Goal: Transaction & Acquisition: Purchase product/service

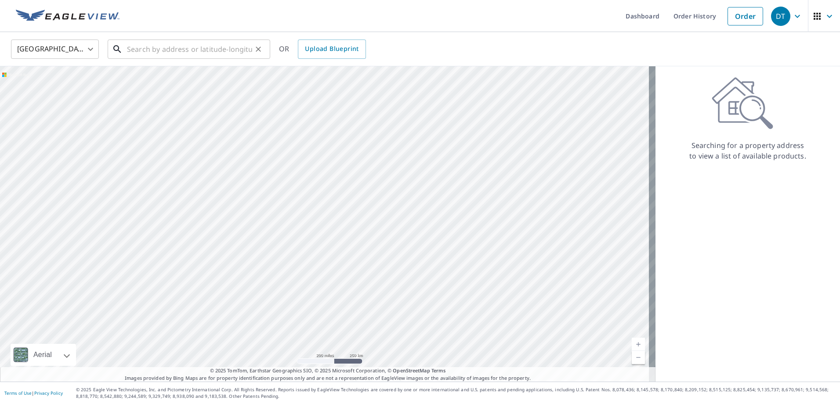
click at [192, 54] on input "text" at bounding box center [189, 49] width 125 height 25
click at [164, 42] on input "text" at bounding box center [189, 49] width 125 height 25
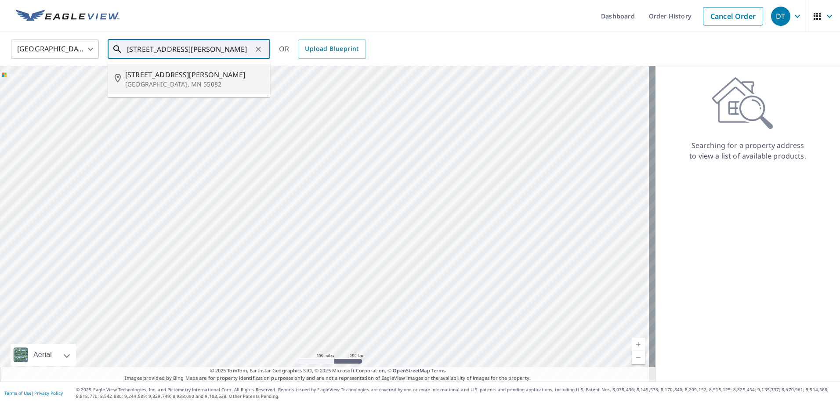
click at [211, 89] on li "[STREET_ADDRESS][PERSON_NAME]" at bounding box center [189, 79] width 163 height 30
type input "[STREET_ADDRESS][PERSON_NAME]"
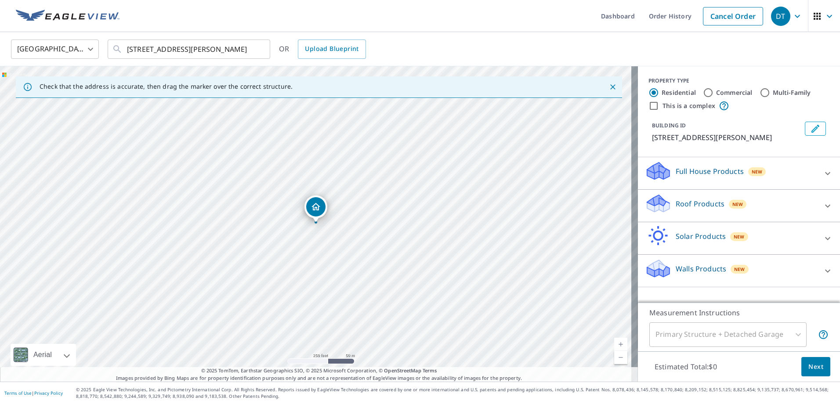
click at [708, 200] on p "Roof Products" at bounding box center [700, 204] width 49 height 11
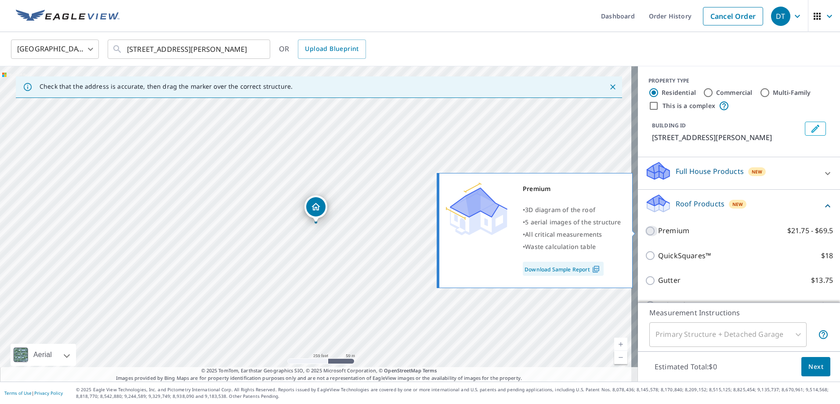
drag, startPoint x: 643, startPoint y: 233, endPoint x: 656, endPoint y: 239, distance: 14.7
click at [645, 232] on input "Premium $21.75 - $69.5" at bounding box center [651, 231] width 13 height 11
checkbox input "true"
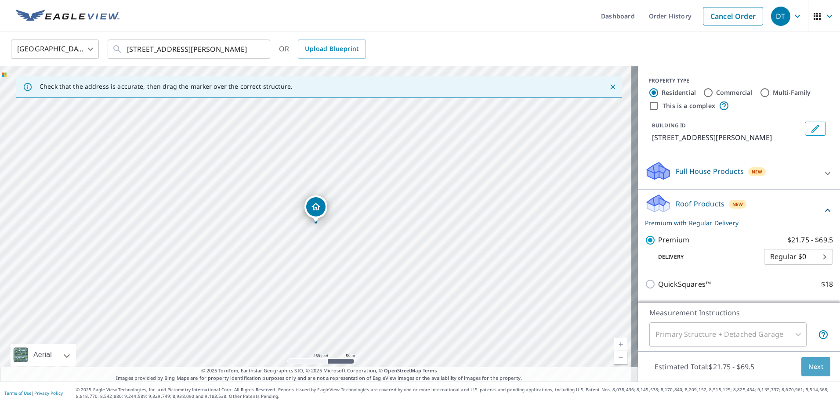
click at [808, 365] on span "Next" at bounding box center [815, 367] width 15 height 11
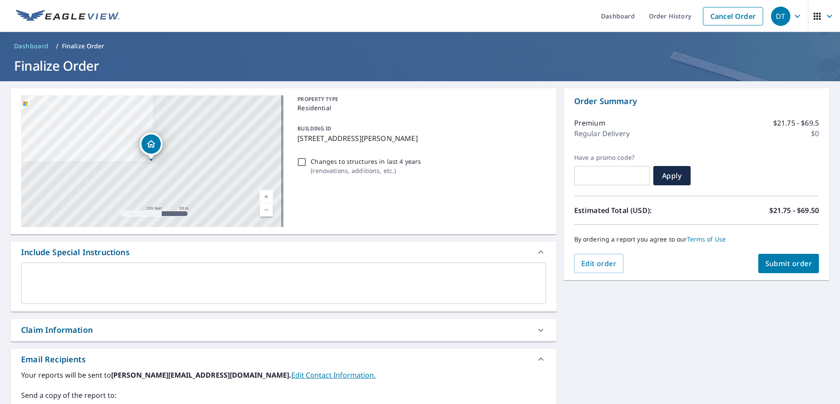
scroll to position [88, 0]
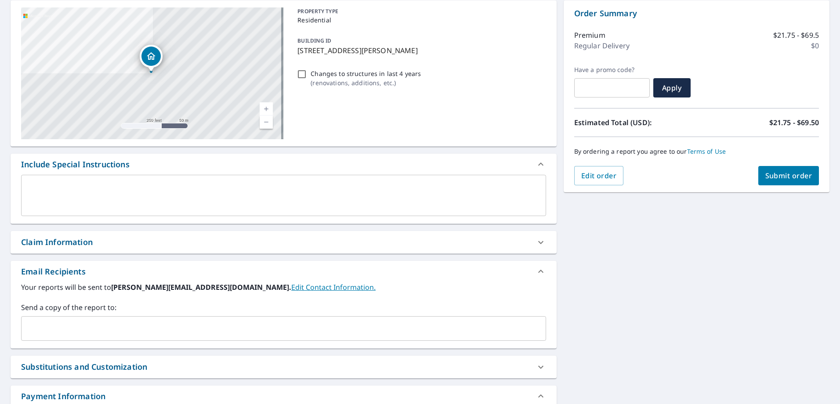
click at [125, 317] on div "​" at bounding box center [283, 328] width 525 height 25
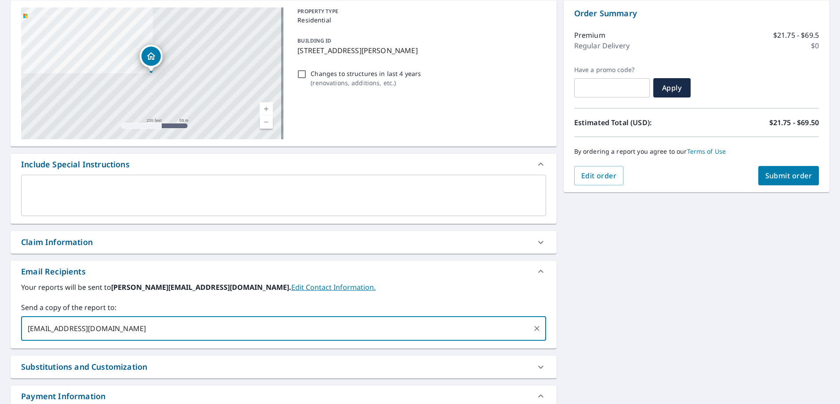
type input "[EMAIL_ADDRESS][DOMAIN_NAME]"
type input "[EMAIL_ADDRESS][PERSON_NAME][DOMAIN_NAME]"
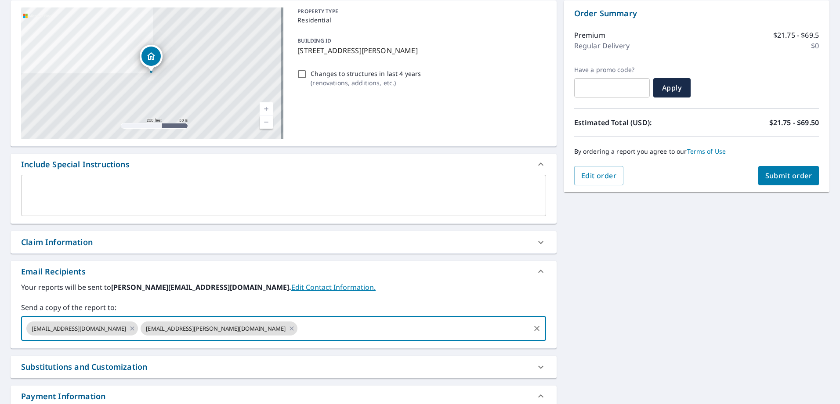
click at [774, 176] on span "Submit order" at bounding box center [788, 176] width 47 height 10
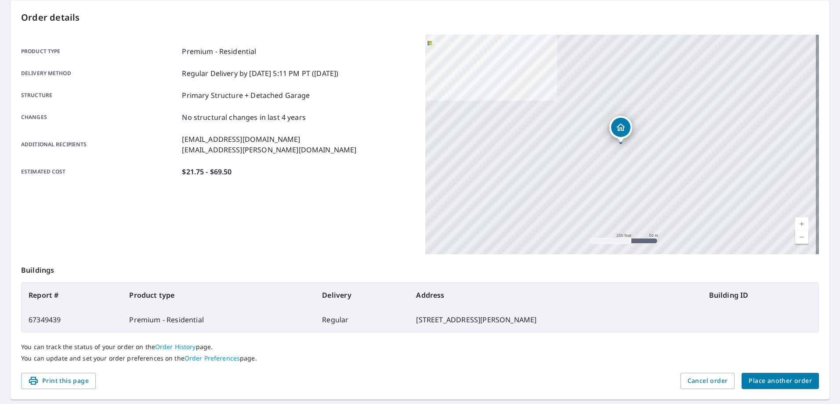
click at [763, 380] on span "Place another order" at bounding box center [779, 381] width 63 height 11
